Goal: Task Accomplishment & Management: Manage account settings

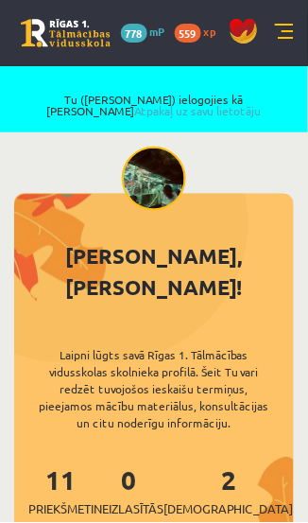
click at [288, 26] on link at bounding box center [284, 33] width 19 height 19
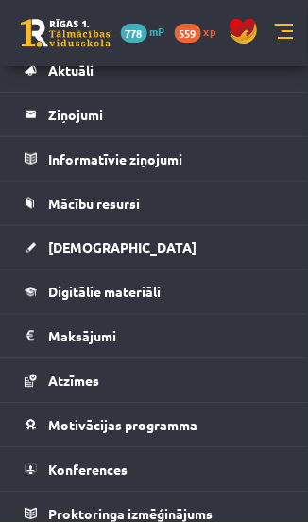
scroll to position [530, 0]
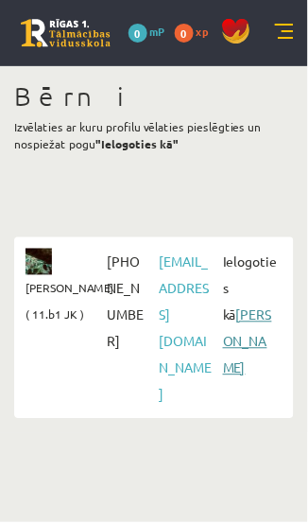
click at [246, 335] on link "[PERSON_NAME]" at bounding box center [247, 341] width 49 height 70
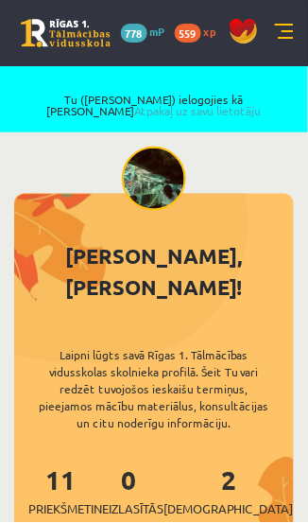
click at [285, 27] on link at bounding box center [284, 33] width 19 height 19
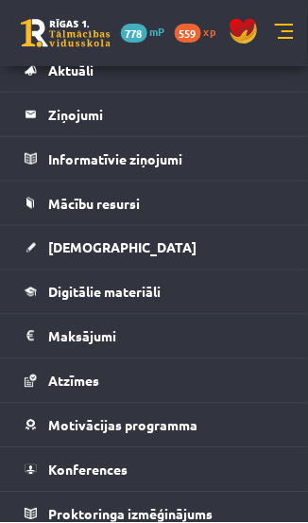
scroll to position [883, 0]
